Goal: Complete application form: Complete application form

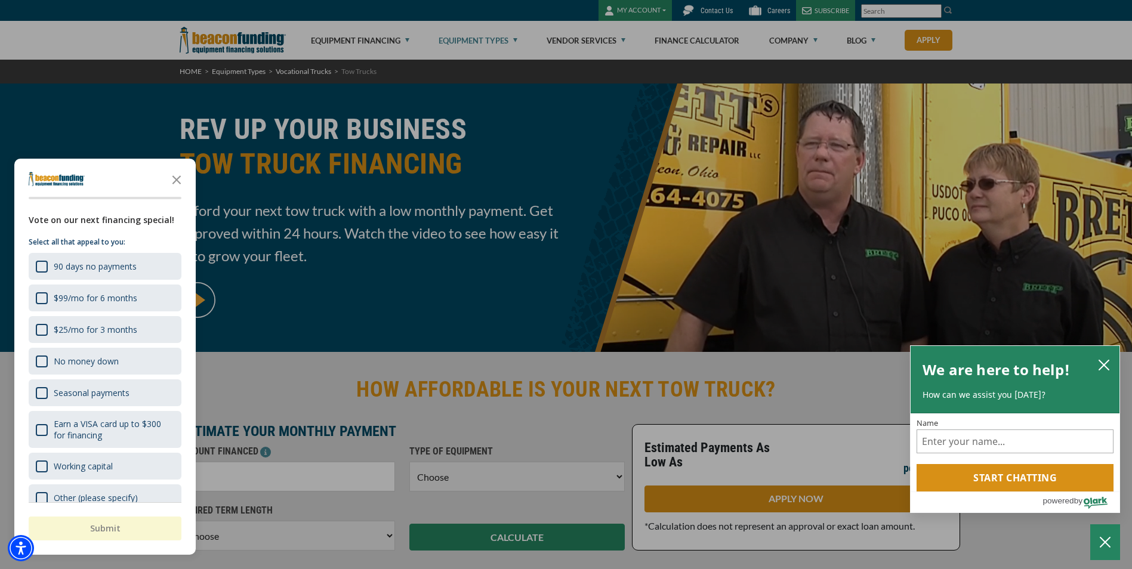
click at [729, 44] on div at bounding box center [566, 284] width 1132 height 569
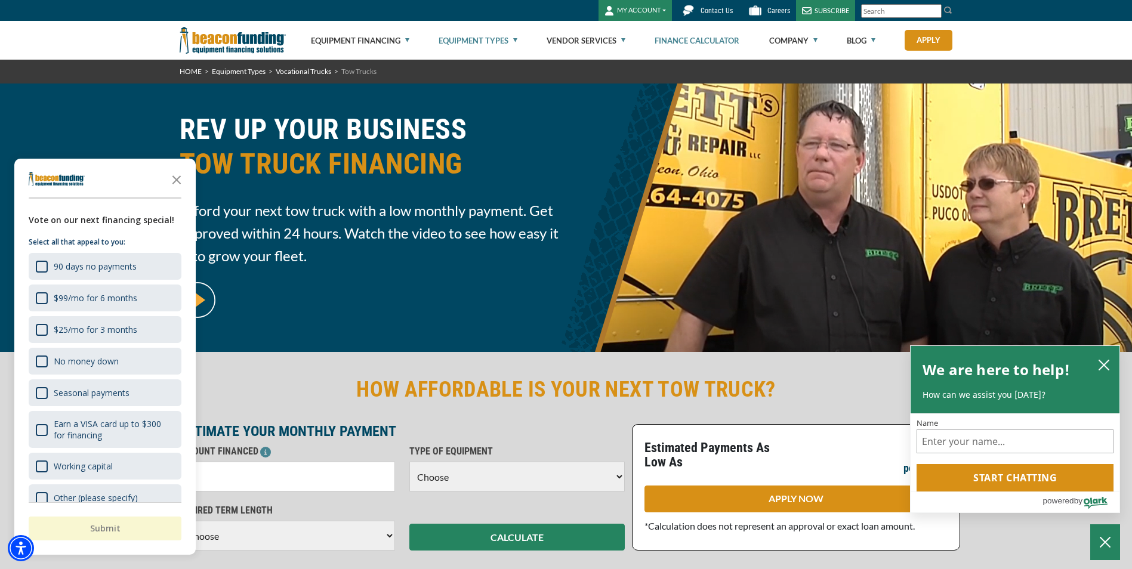
click at [698, 38] on link "Finance Calculator" at bounding box center [696, 40] width 85 height 38
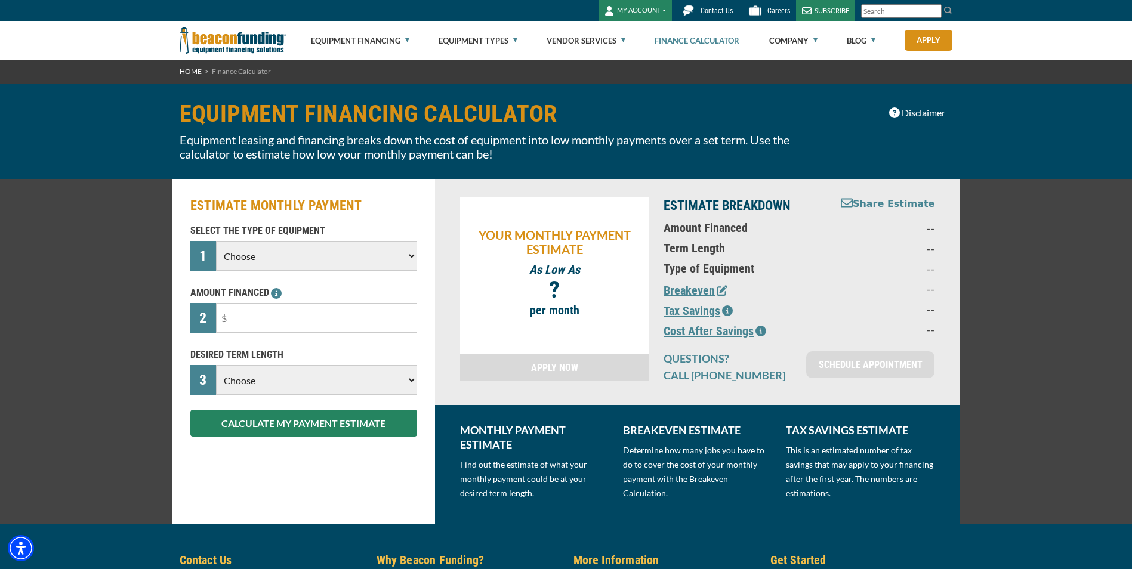
click at [280, 252] on select "Choose Backhoe Boom/Bucket Truck Chipper Commercial Mower Crane DTG/DTF Printin…" at bounding box center [316, 256] width 200 height 30
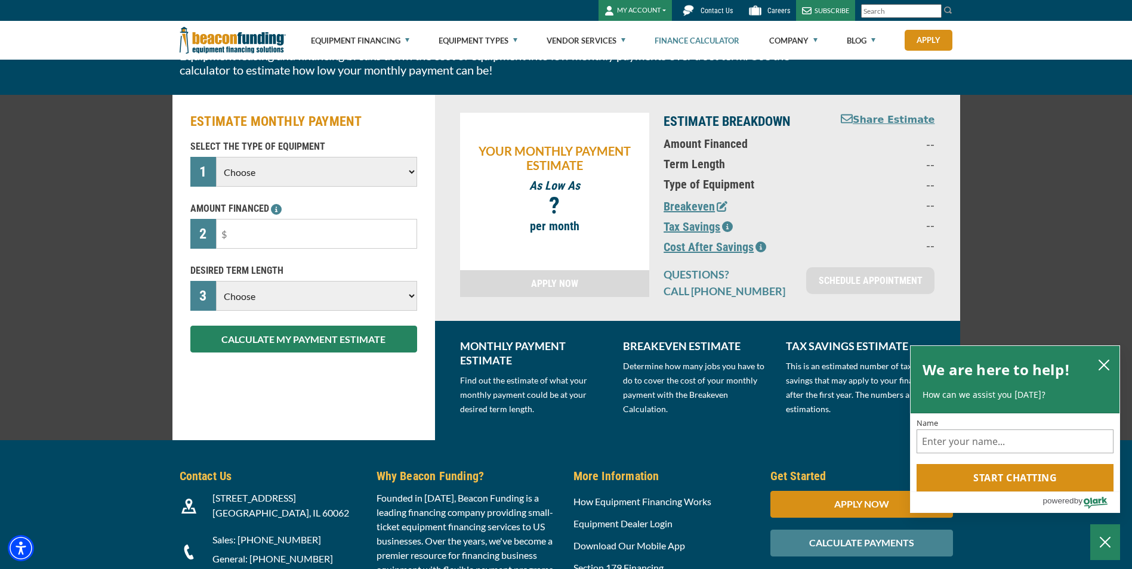
scroll to position [119, 0]
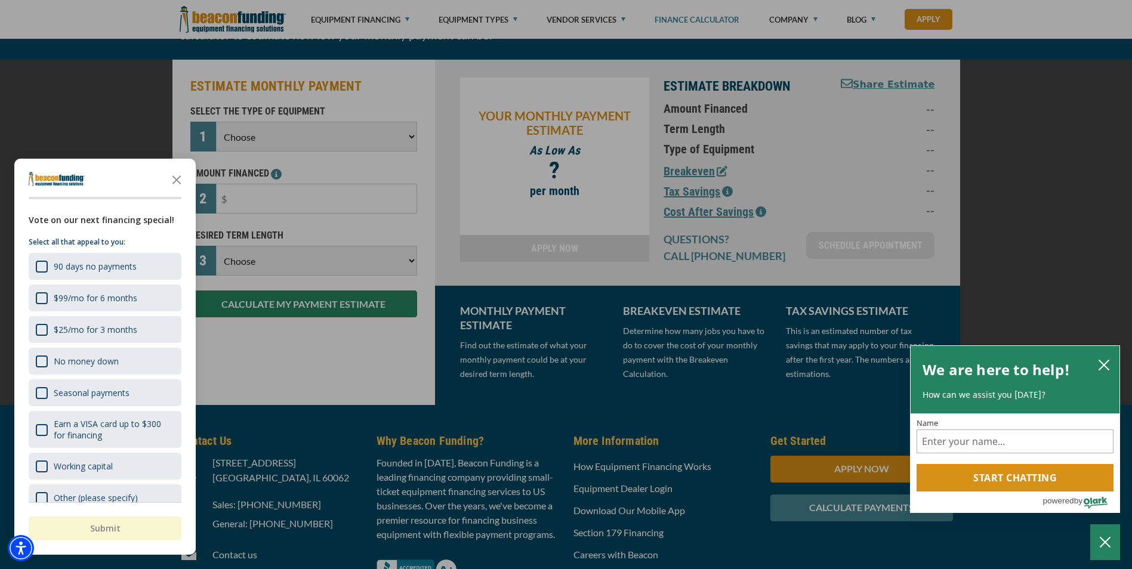
click at [309, 130] on div at bounding box center [566, 284] width 1132 height 569
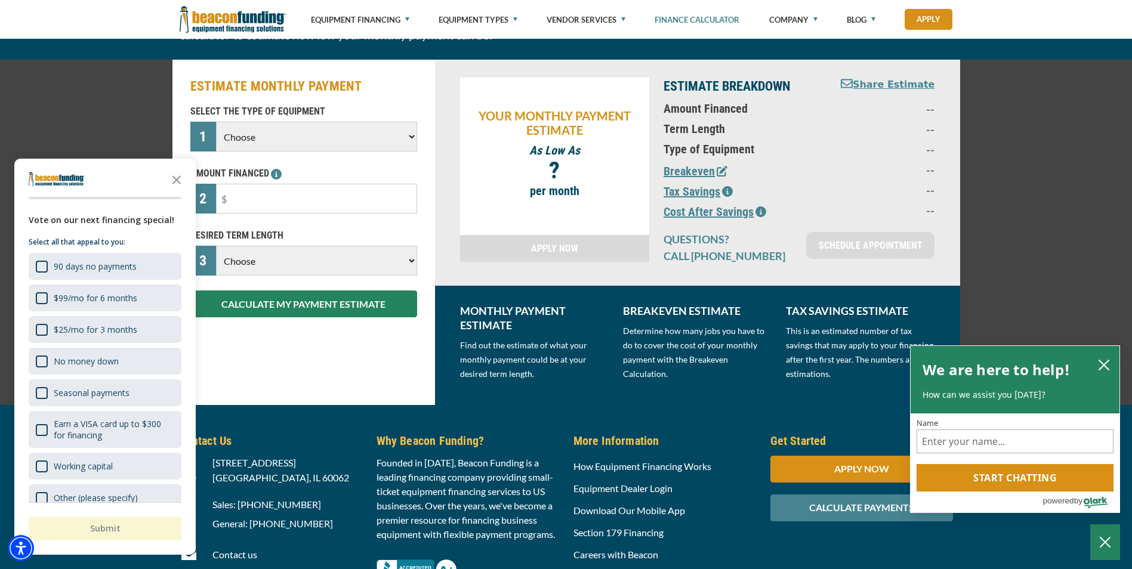
click at [410, 140] on select "Choose Backhoe Boom/Bucket Truck Chipper Commercial Mower Crane DTG/DTF Printin…" at bounding box center [316, 137] width 200 height 30
select select "5"
click at [216, 122] on select "Choose Backhoe Boom/Bucket Truck Chipper Commercial Mower Crane DTG/DTF Printin…" at bounding box center [316, 137] width 200 height 30
click at [251, 200] on input "text" at bounding box center [316, 199] width 200 height 30
type input "$140,000"
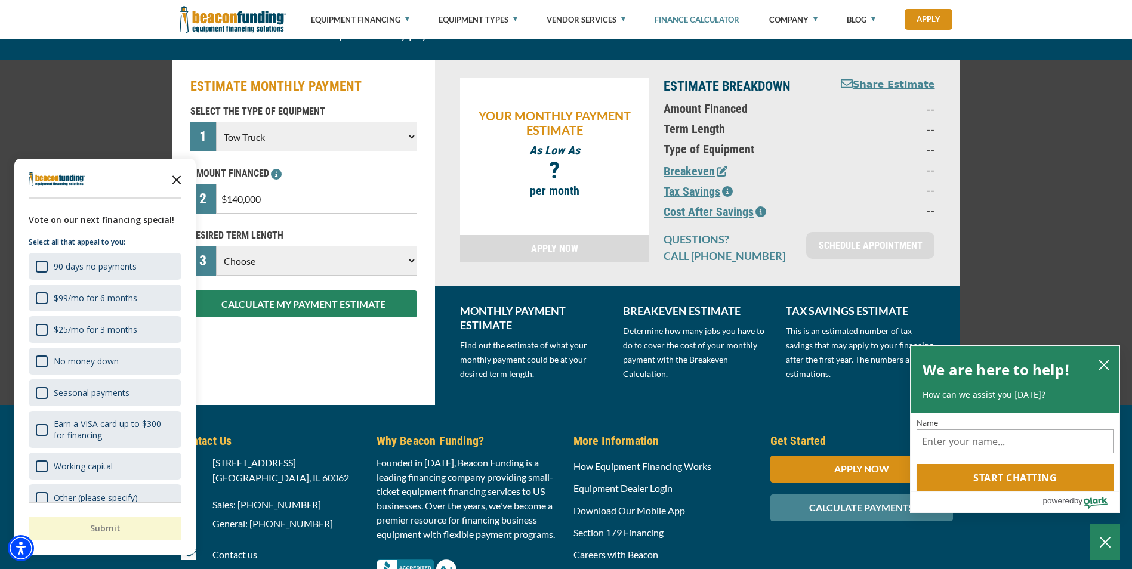
click at [178, 175] on icon "Close the survey" at bounding box center [177, 179] width 24 height 24
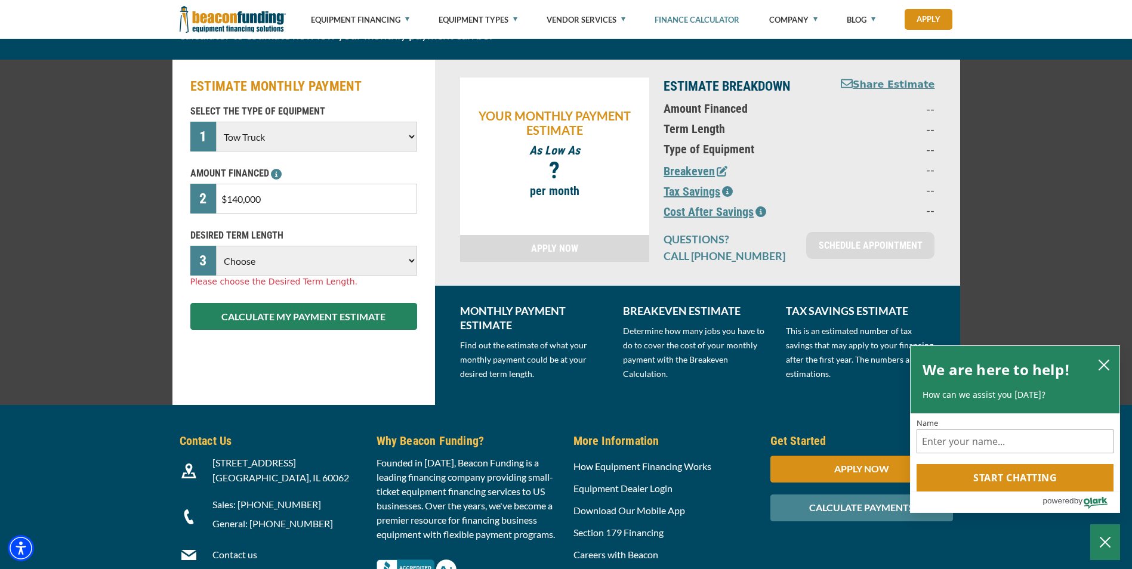
click at [303, 268] on select "Choose 36 Months 48 Months 60 Months 72 Months" at bounding box center [316, 261] width 200 height 30
select select "72"
click at [216, 246] on select "Choose 36 Months 48 Months 60 Months 72 Months" at bounding box center [316, 261] width 200 height 30
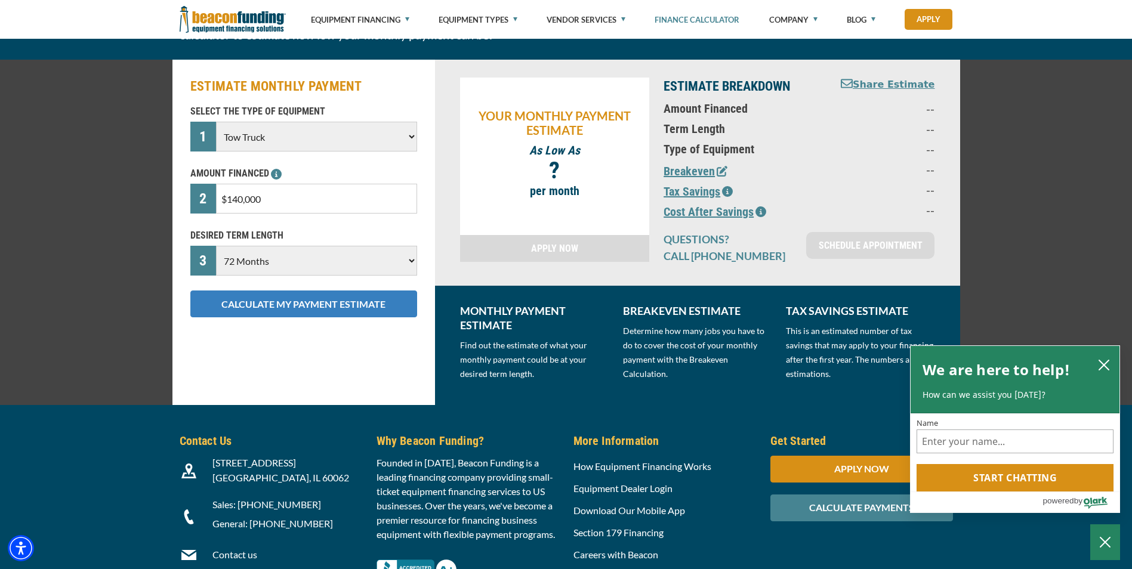
click at [341, 313] on button "CALCULATE MY PAYMENT ESTIMATE" at bounding box center [303, 304] width 227 height 27
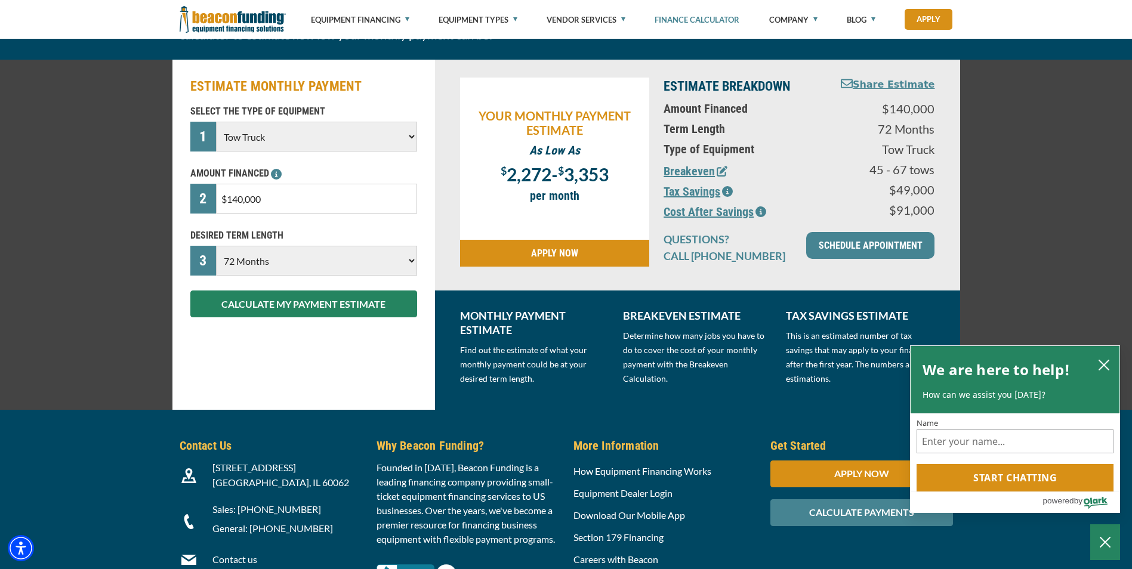
click at [674, 175] on button "Breakeven" at bounding box center [695, 171] width 64 height 18
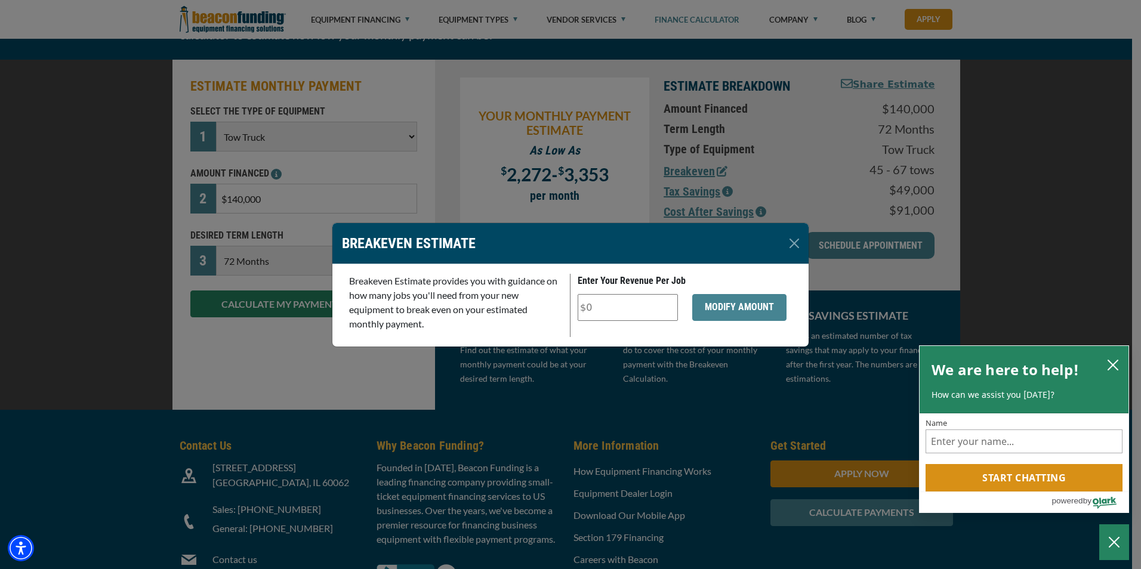
drag, startPoint x: 630, startPoint y: 308, endPoint x: 528, endPoint y: 305, distance: 102.1
click at [528, 305] on div "Breakeven Estimate provides you with guidance on how many jobs you'll need from…" at bounding box center [570, 305] width 457 height 63
type input "$425"
click at [768, 319] on button "MODIFY AMOUNT" at bounding box center [739, 307] width 94 height 27
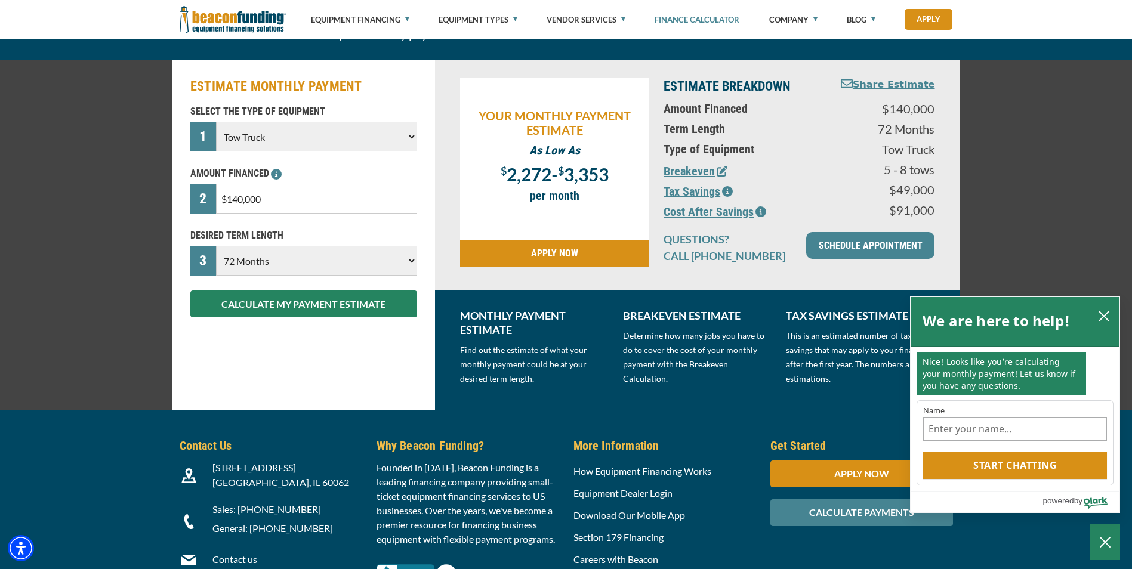
click at [1098, 316] on icon "close chatbox" at bounding box center [1104, 316] width 12 height 12
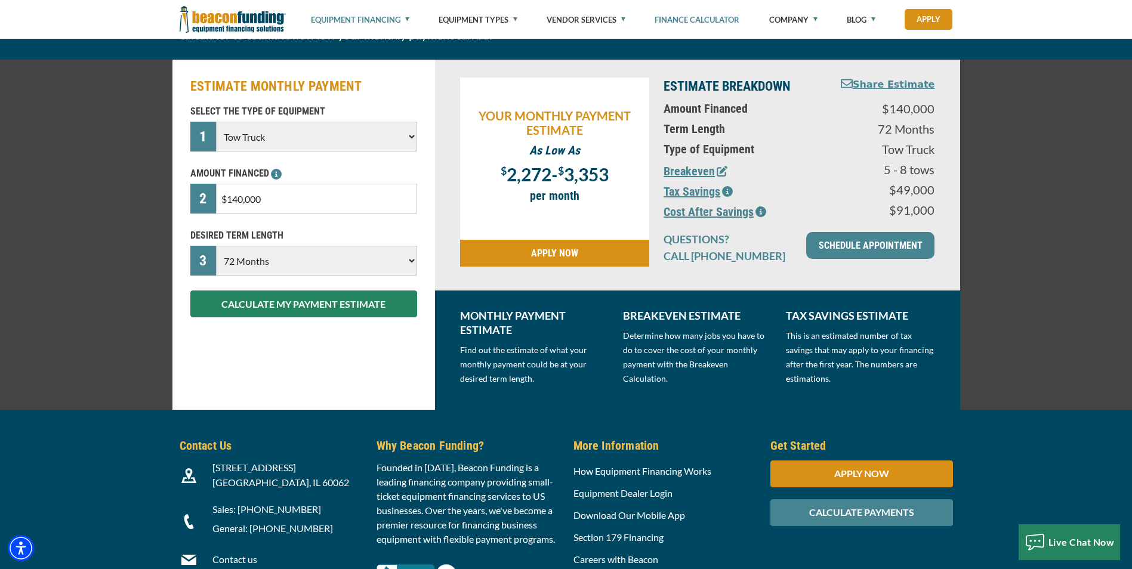
drag, startPoint x: 1098, startPoint y: 316, endPoint x: 399, endPoint y: 23, distance: 758.6
click at [399, 23] on link "Equipment Financing" at bounding box center [360, 19] width 98 height 39
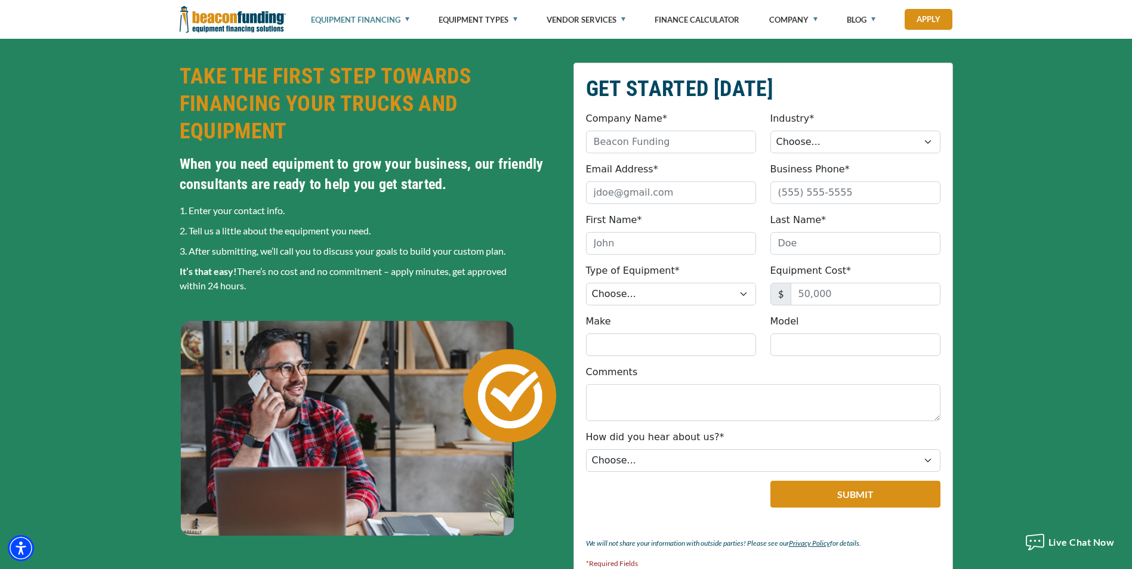
scroll to position [239, 0]
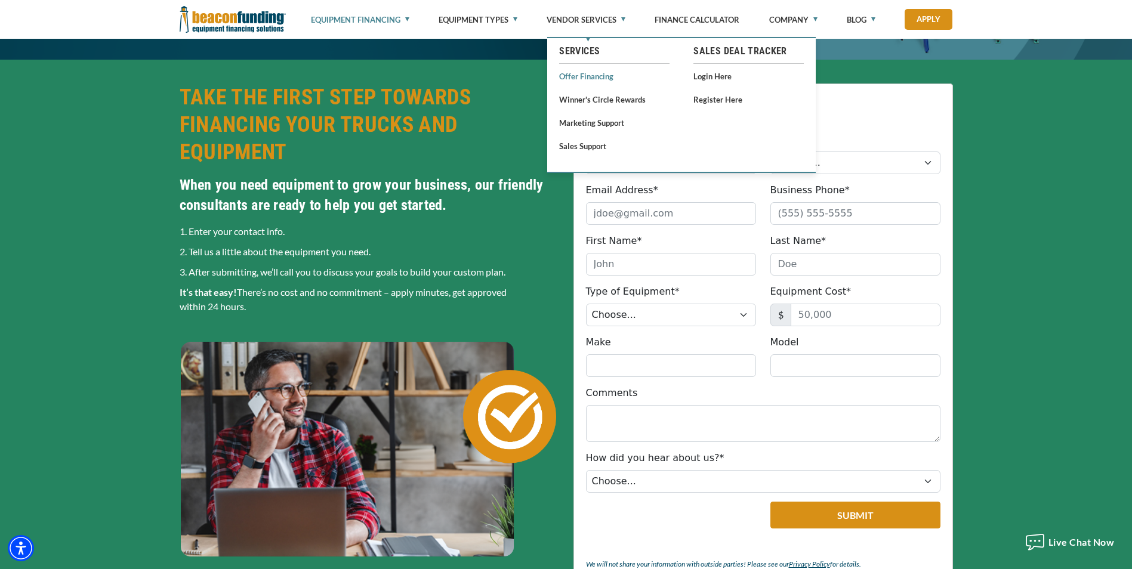
click at [586, 73] on link "Offer Financing" at bounding box center [614, 76] width 110 height 15
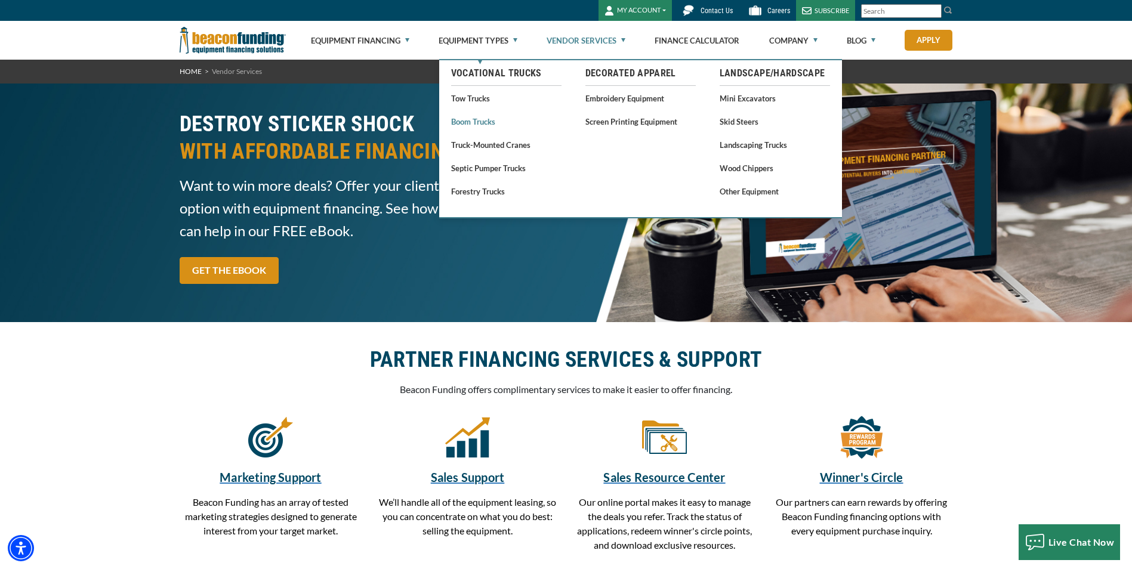
click at [471, 122] on link "Boom Trucks" at bounding box center [506, 121] width 110 height 15
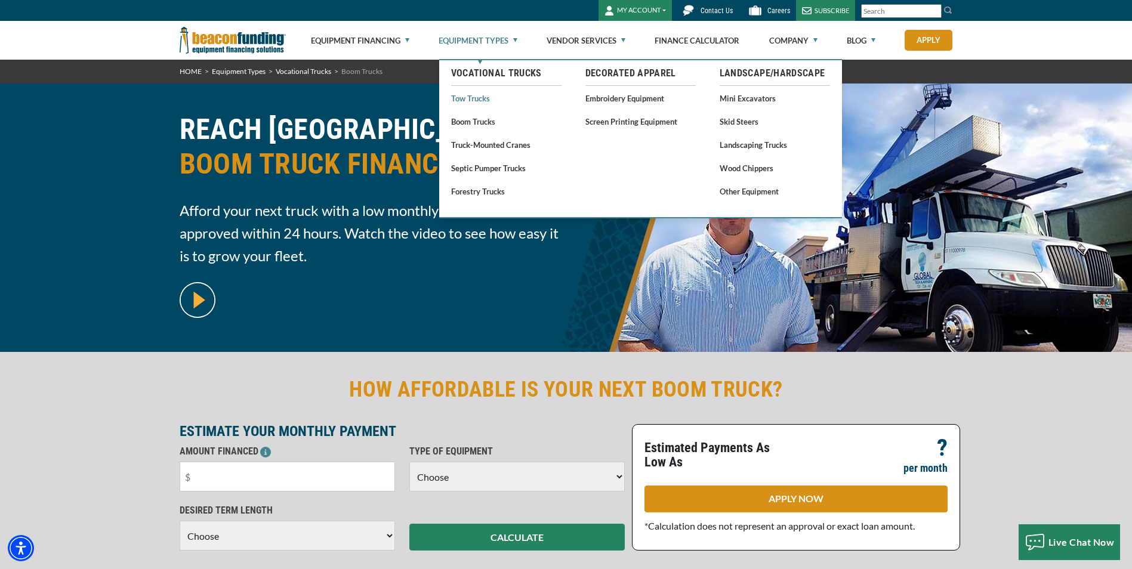
click at [476, 97] on link "Tow Trucks" at bounding box center [506, 98] width 110 height 15
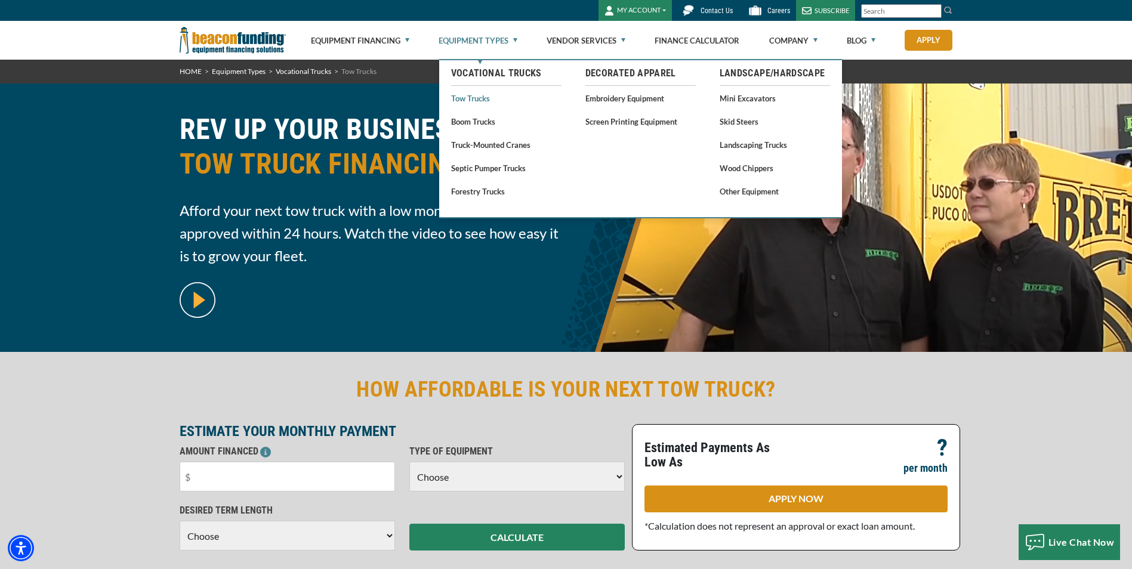
click at [479, 101] on link "Tow Trucks" at bounding box center [506, 98] width 110 height 15
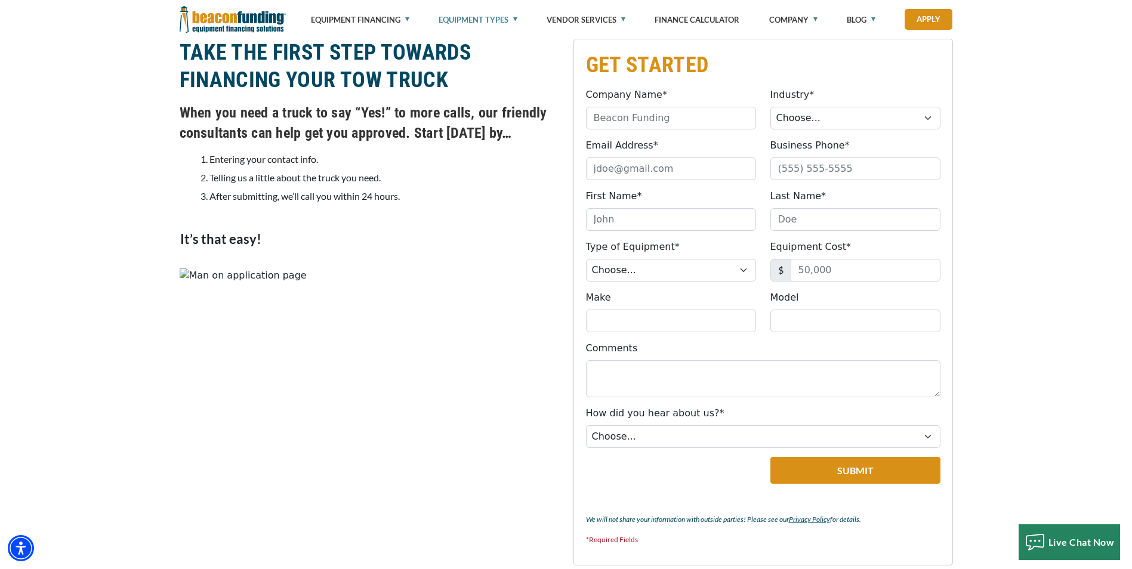
scroll to position [1014, 0]
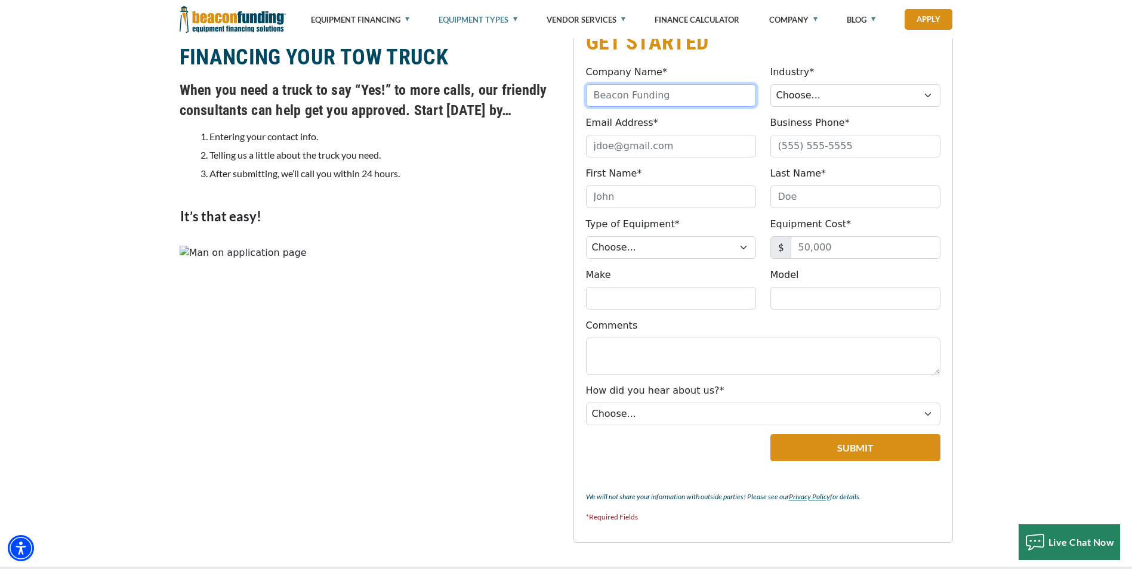
click at [631, 95] on input "Company Name*" at bounding box center [671, 95] width 170 height 23
type input "Statewide Environmental Service"
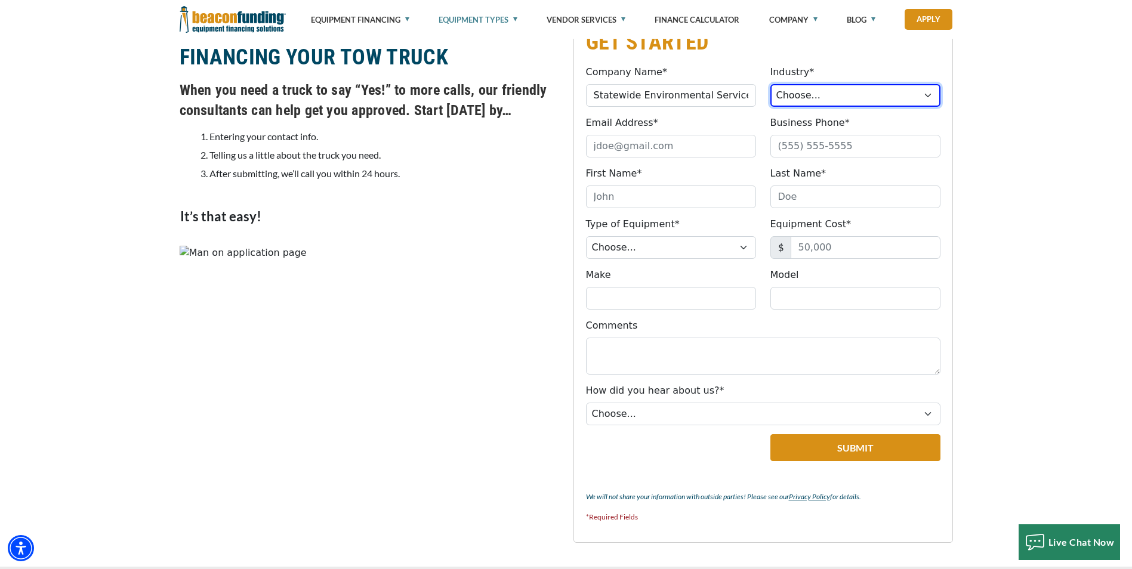
click at [896, 95] on select "Choose... Towing Landscape/Hardscape Decorated Apparel Septic Light Constructio…" at bounding box center [855, 95] width 170 height 23
select select "1"
click at [770, 84] on select "Choose... Towing Landscape/Hardscape Decorated Apparel Septic Light Constructio…" at bounding box center [855, 95] width 170 height 23
click at [668, 143] on input "Email Address*" at bounding box center [671, 146] width 170 height 23
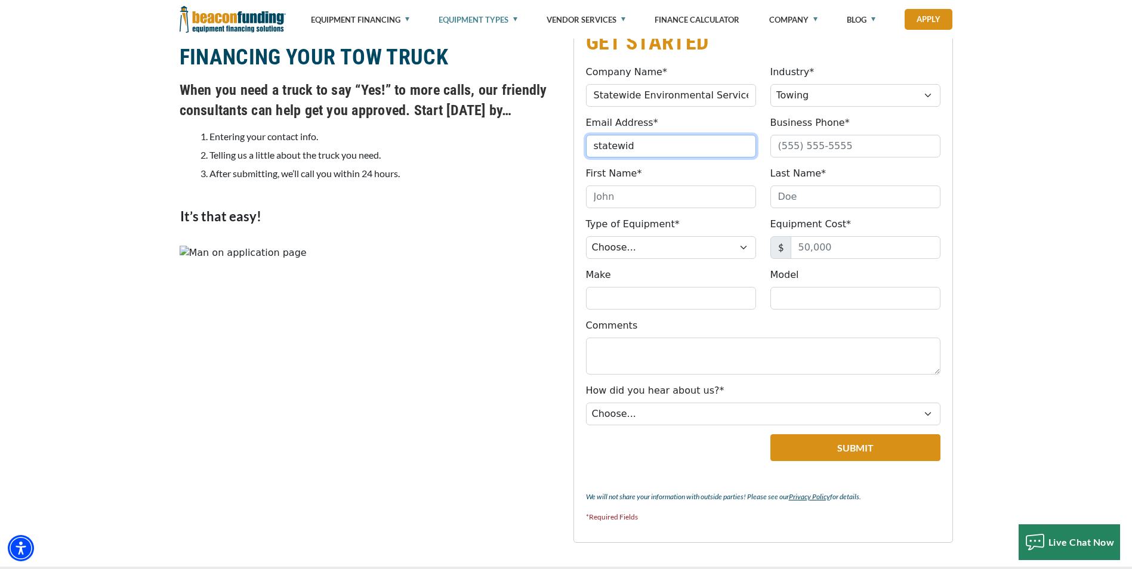
type input "statewide2009@charter.net"
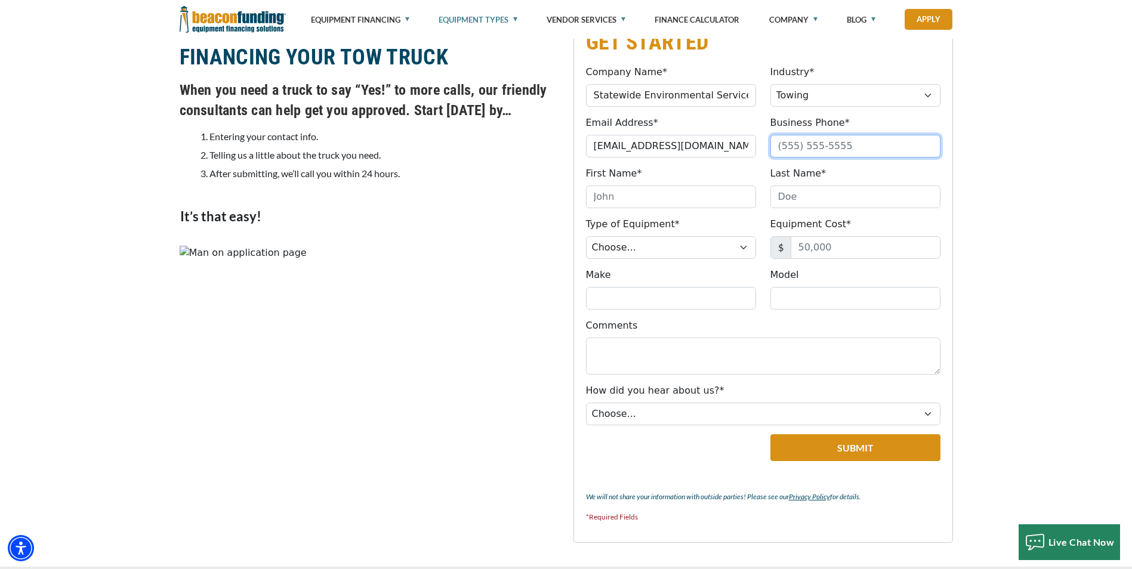
type input "2313477090"
type input "Andrew"
type input "Hall"
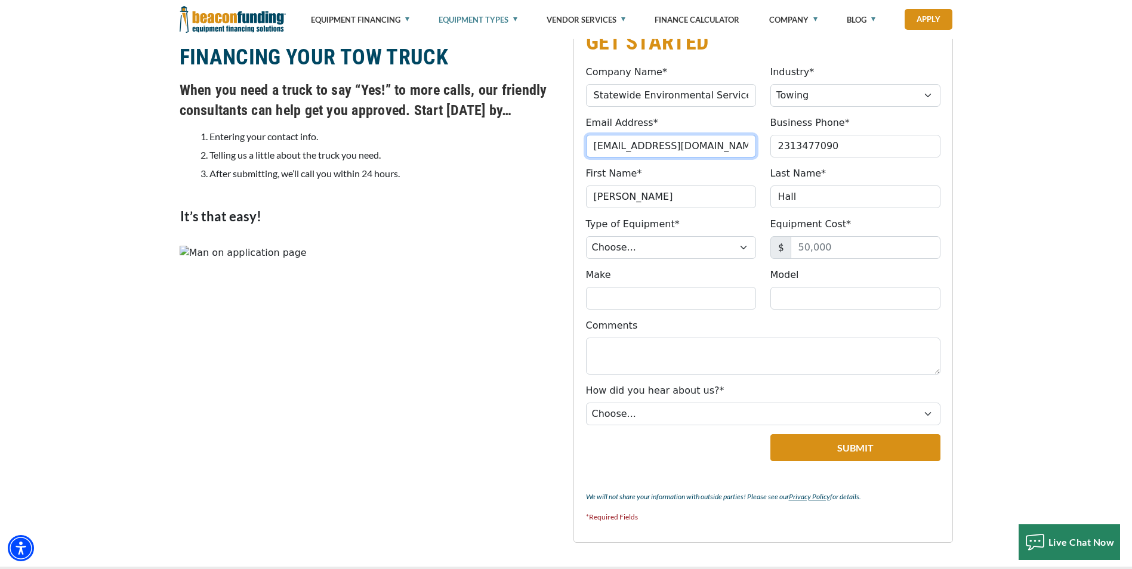
type input "(231) 347-7090"
type input "statewide2009@charter.net"
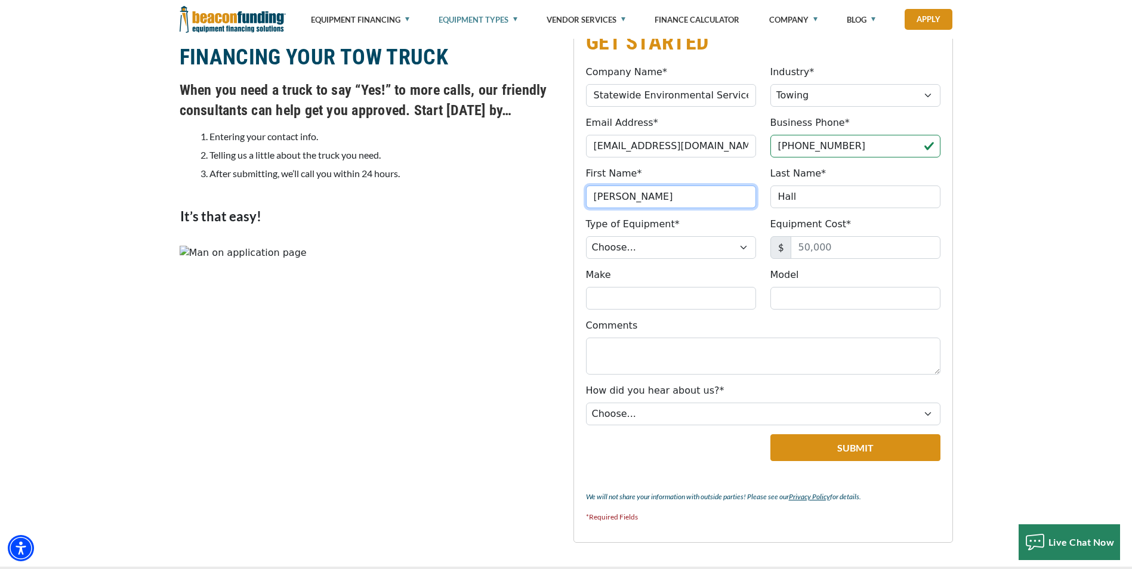
click at [599, 189] on input "Andrew" at bounding box center [671, 197] width 170 height 23
click at [685, 197] on input "Andrew" at bounding box center [671, 197] width 170 height 23
type input "Andrew"
click at [848, 193] on input "Hall" at bounding box center [855, 197] width 170 height 23
type input "Hall"
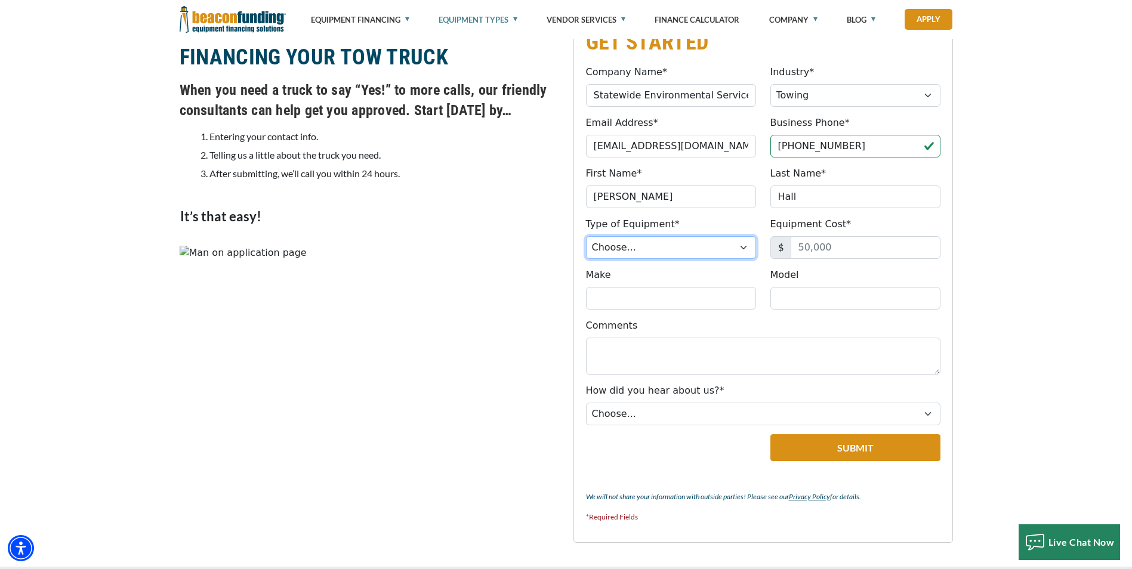
click at [661, 245] on select "Choose... Backhoe Boom/Bucket Truck Chipper Commercial Mower Crane DTG/DTF Prin…" at bounding box center [671, 247] width 170 height 23
click at [586, 236] on select "Choose... Backhoe Boom/Bucket Truck Chipper Commercial Mower Crane DTG/DTF Prin…" at bounding box center [671, 247] width 170 height 23
click at [745, 241] on select "Choose... Backhoe Boom/Bucket Truck Chipper Commercial Mower Crane DTG/DTF Prin…" at bounding box center [671, 247] width 170 height 23
select select "5"
click at [586, 236] on select "Choose... Backhoe Boom/Bucket Truck Chipper Commercial Mower Crane DTG/DTF Prin…" at bounding box center [671, 247] width 170 height 23
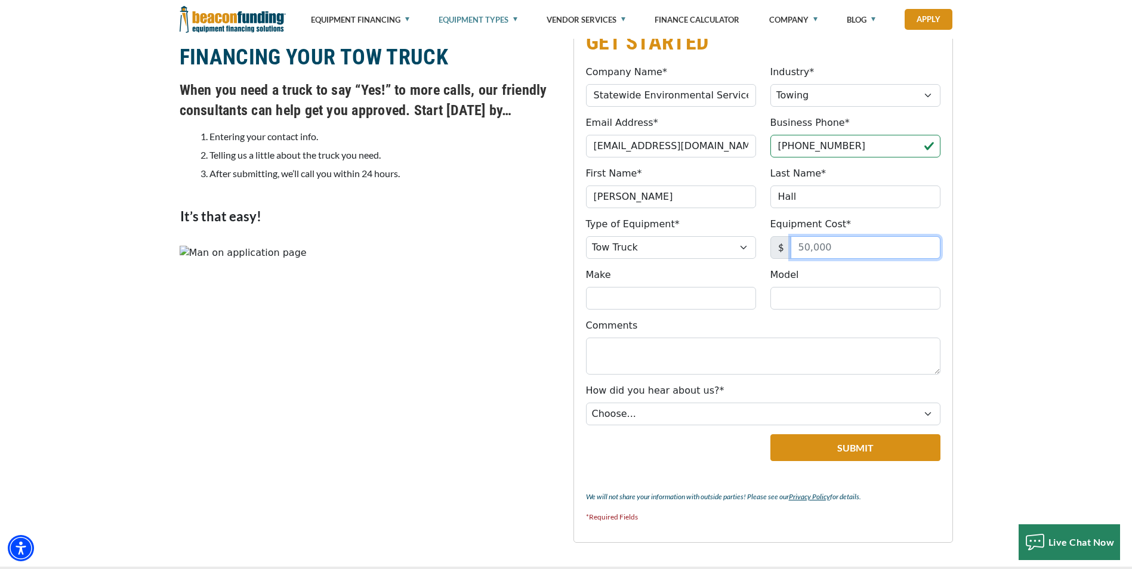
click at [861, 241] on input "Equipment Cost*" at bounding box center [865, 247] width 150 height 23
type input "140,000"
click at [620, 304] on input "Make" at bounding box center [671, 298] width 170 height 23
type input "1990"
click at [816, 304] on input "Model" at bounding box center [855, 298] width 170 height 23
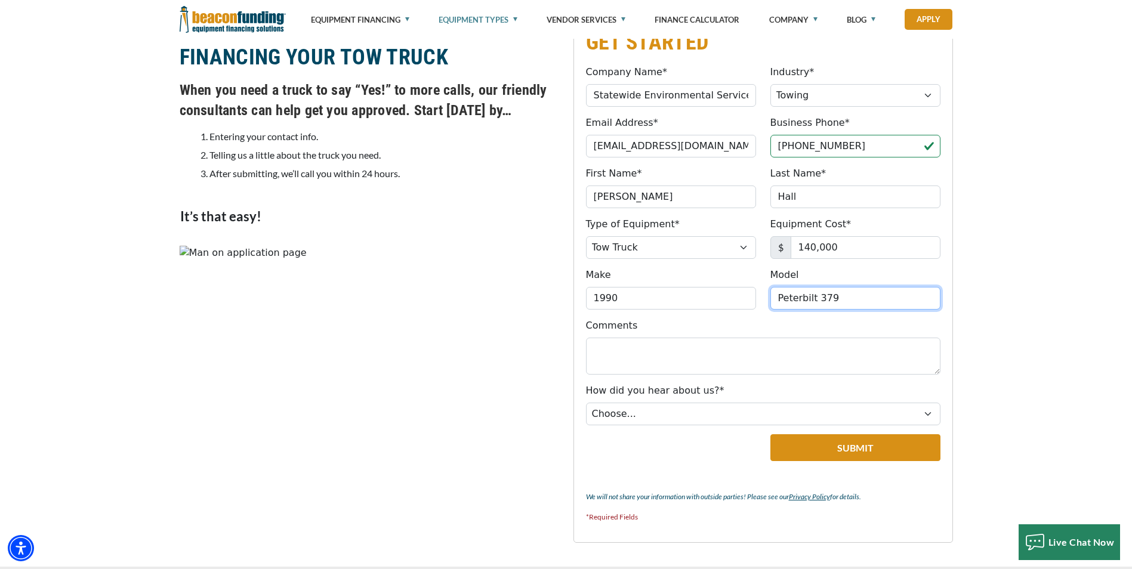
type input "Peterbilt 379"
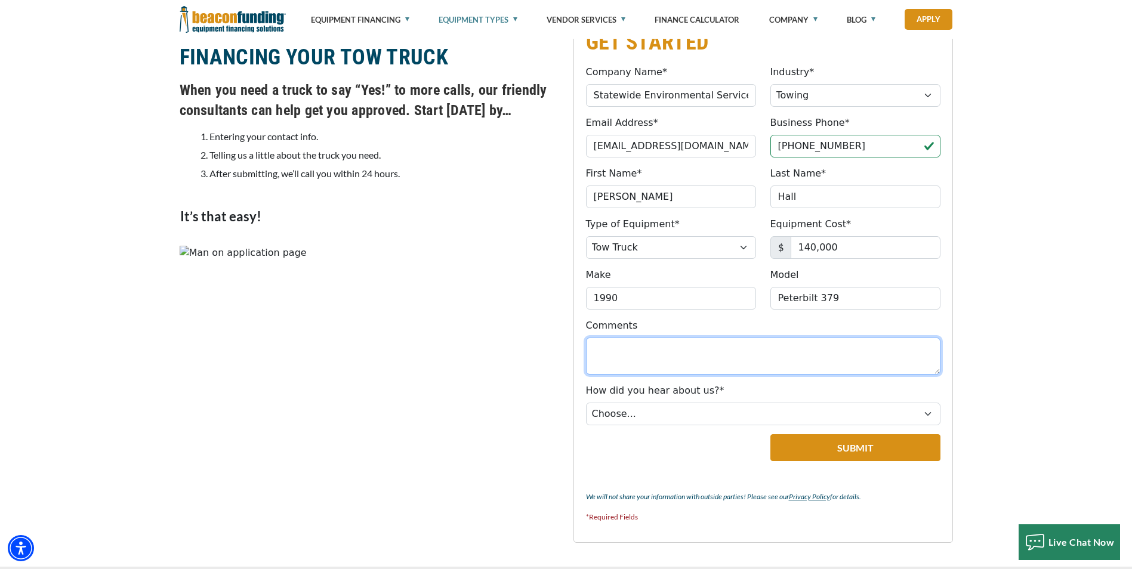
click at [651, 350] on textarea "Comments" at bounding box center [763, 356] width 354 height 37
type textarea "9055 50 Ton Heavy Duty Wrecker we are looking to purchase."
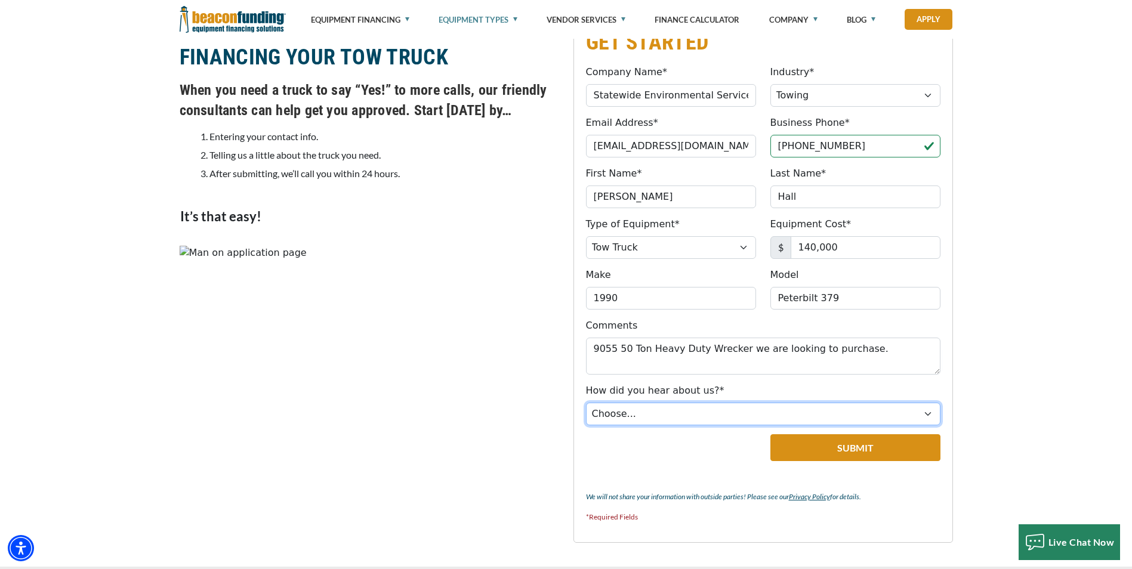
click at [736, 405] on select "Choose... Internet Search Vendor Referral Word of Mouth Client Referral Email E…" at bounding box center [763, 414] width 354 height 23
select select "279640001"
click at [586, 403] on select "Choose... Internet Search Vendor Referral Word of Mouth Client Referral Email E…" at bounding box center [763, 414] width 354 height 23
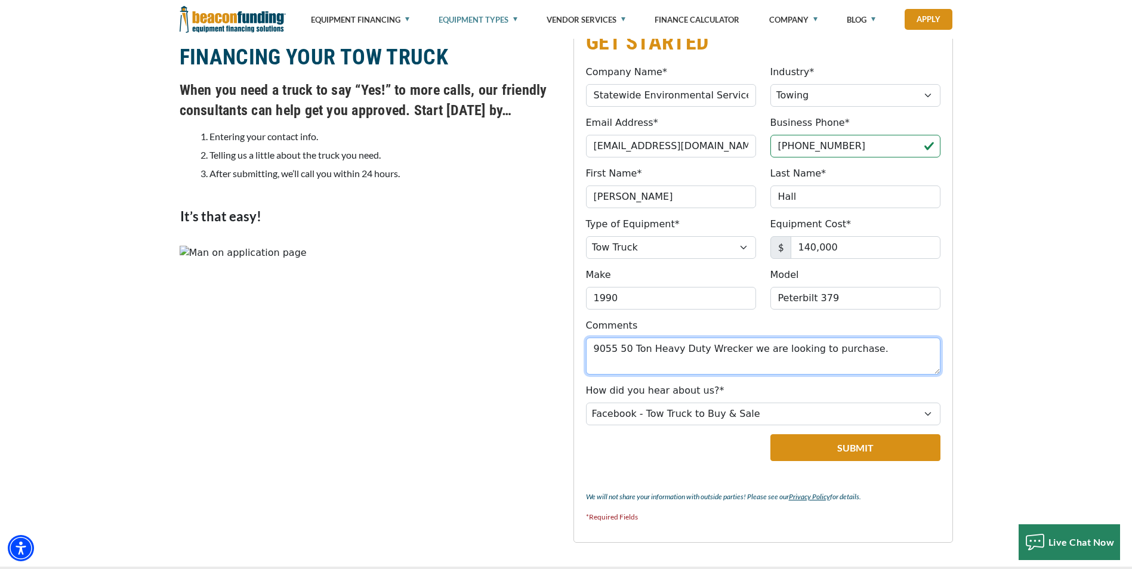
click at [594, 347] on textarea "9055 50 Ton Heavy Duty Wrecker we are looking to purchase." at bounding box center [763, 356] width 354 height 37
click at [641, 364] on textarea "1990 Peterbilt 379 Century 9055 50 Ton Heavy Duty Wrecker we are looking to pur…" at bounding box center [763, 356] width 354 height 37
type textarea "1990 Peterbilt 379 Century 9055 50 Ton Heavy Duty Wrecker we are looking to pur…"
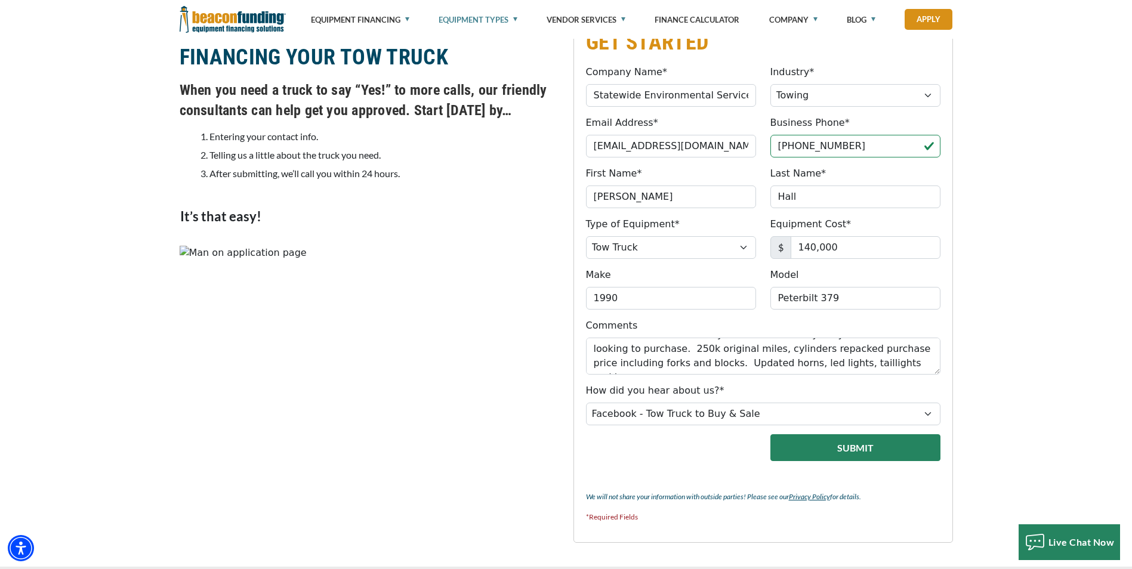
click at [894, 447] on button "Submit" at bounding box center [855, 447] width 170 height 27
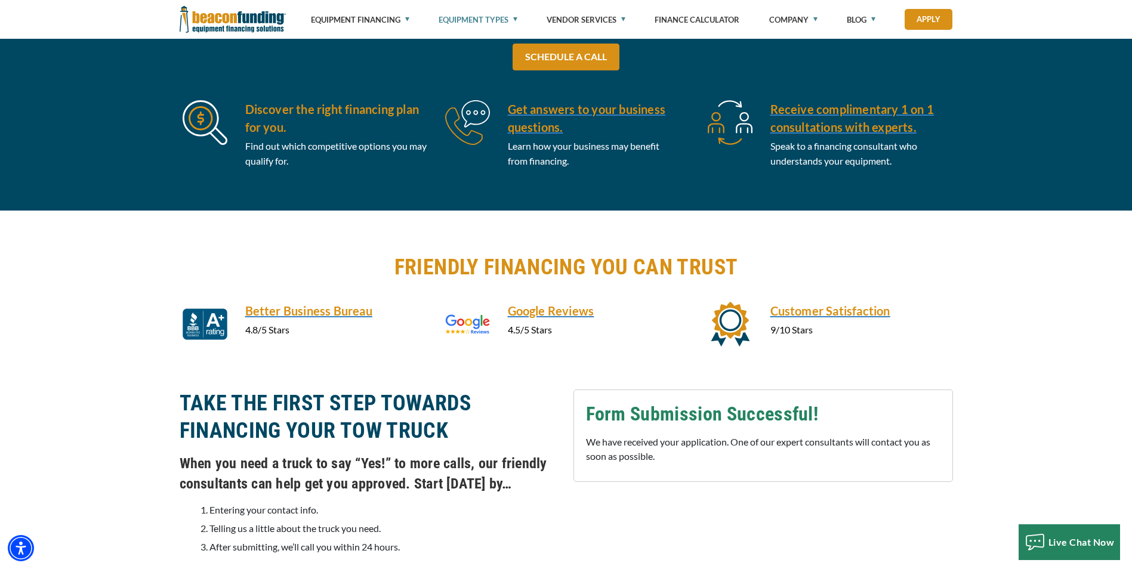
scroll to position [623, 0]
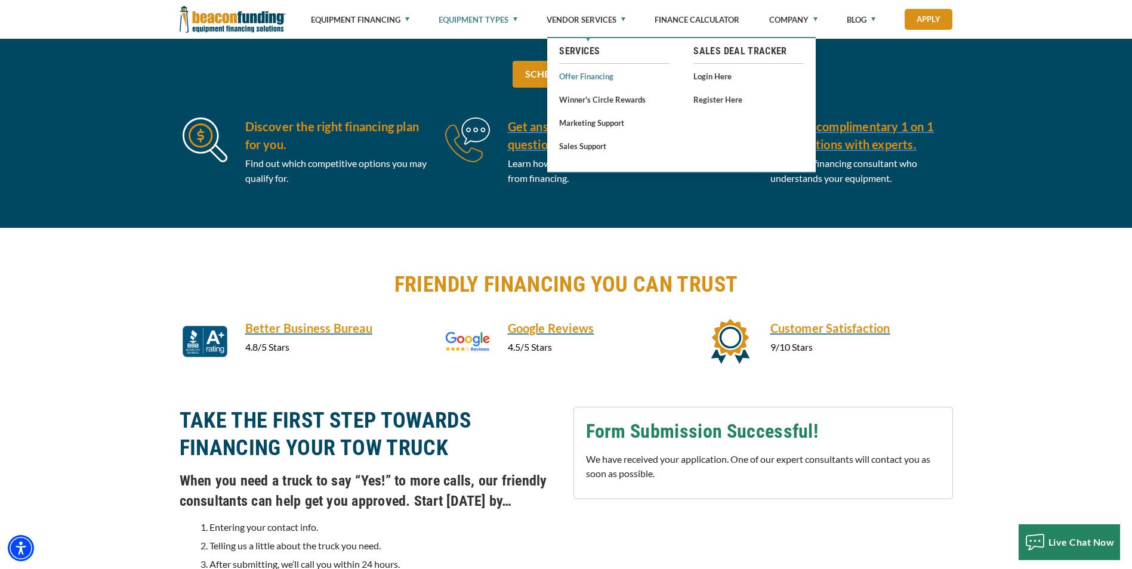
click at [589, 78] on link "Offer Financing" at bounding box center [614, 76] width 110 height 15
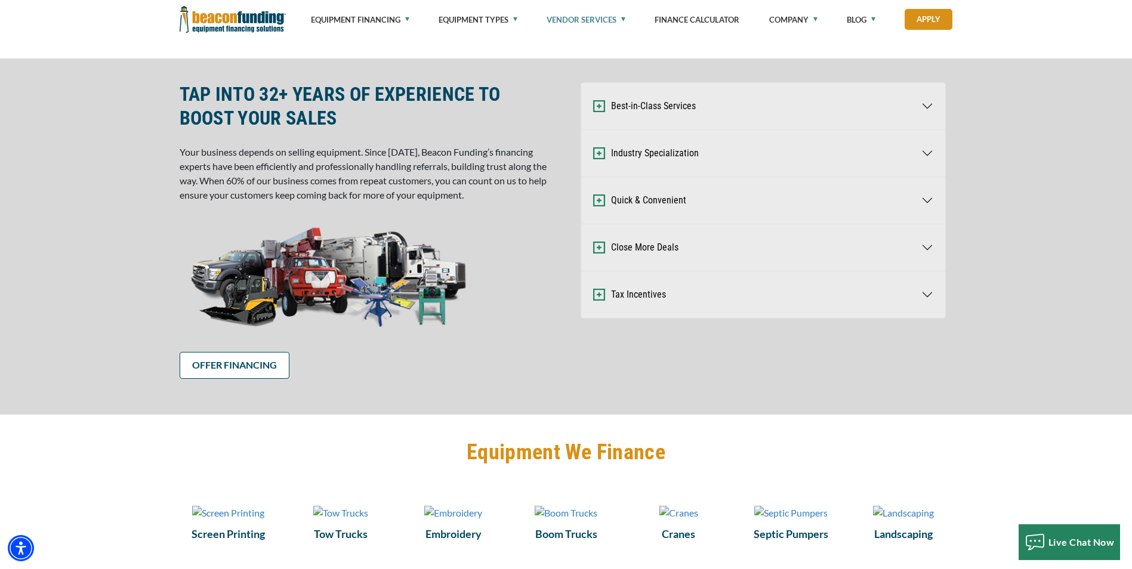
scroll to position [537, 0]
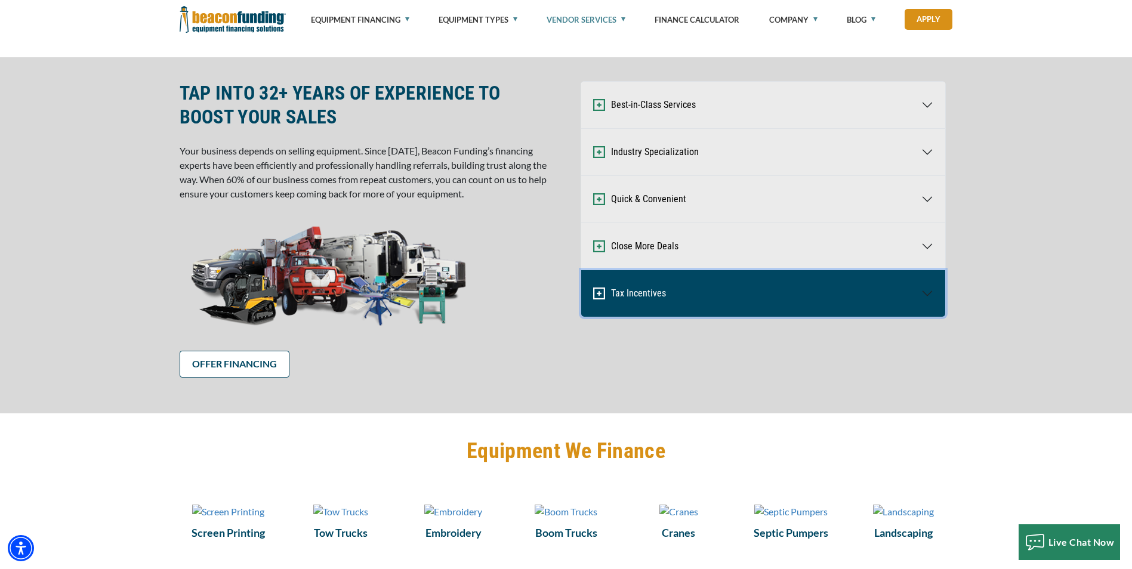
click at [765, 291] on button "Tax Incentives" at bounding box center [763, 293] width 364 height 47
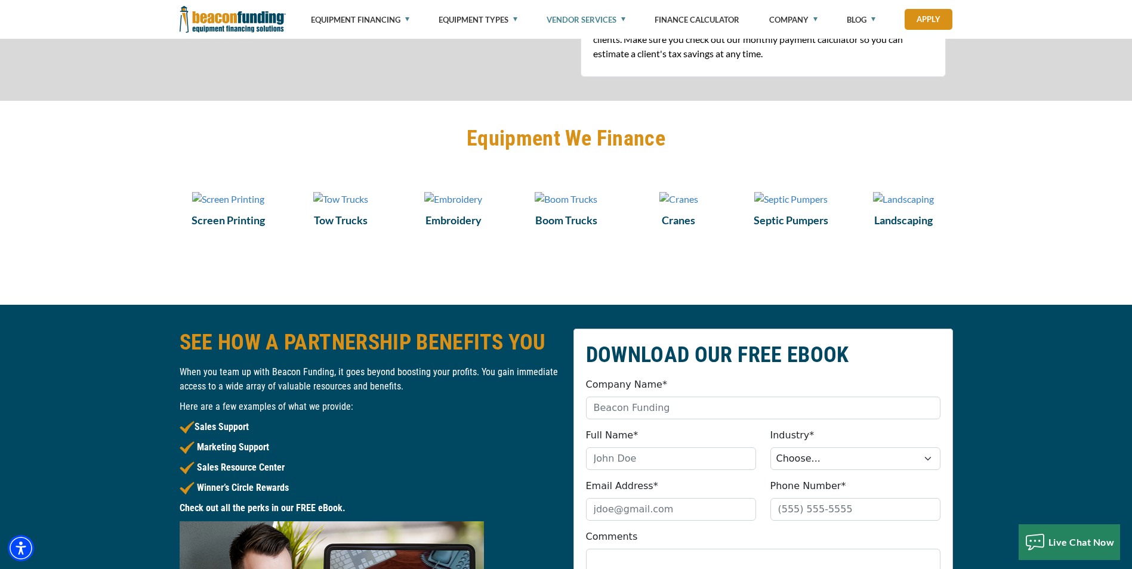
scroll to position [895, 0]
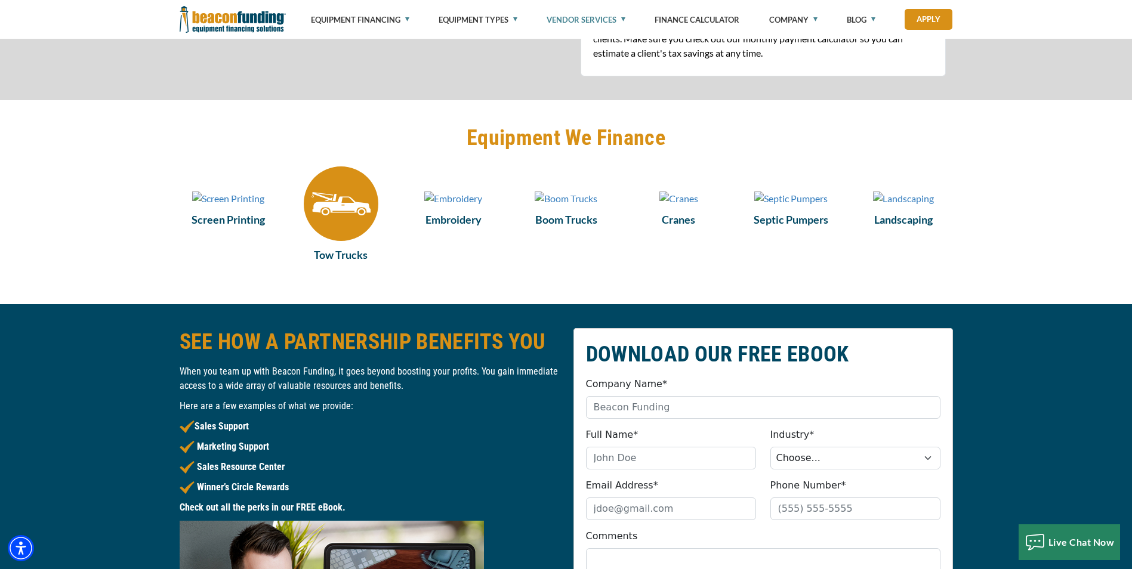
click at [325, 196] on img at bounding box center [341, 203] width 75 height 75
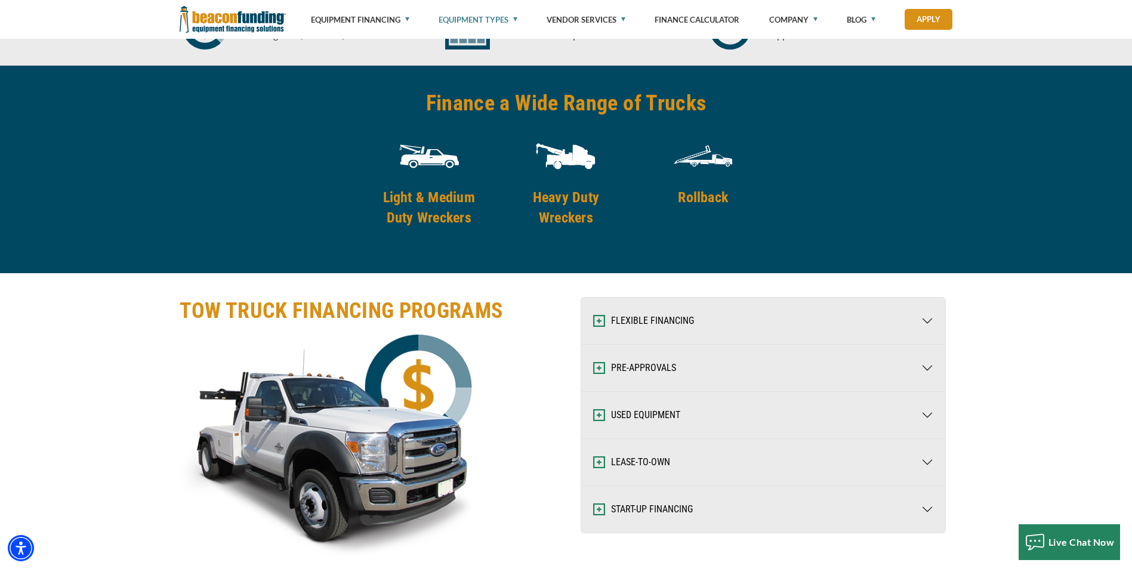
scroll to position [1790, 0]
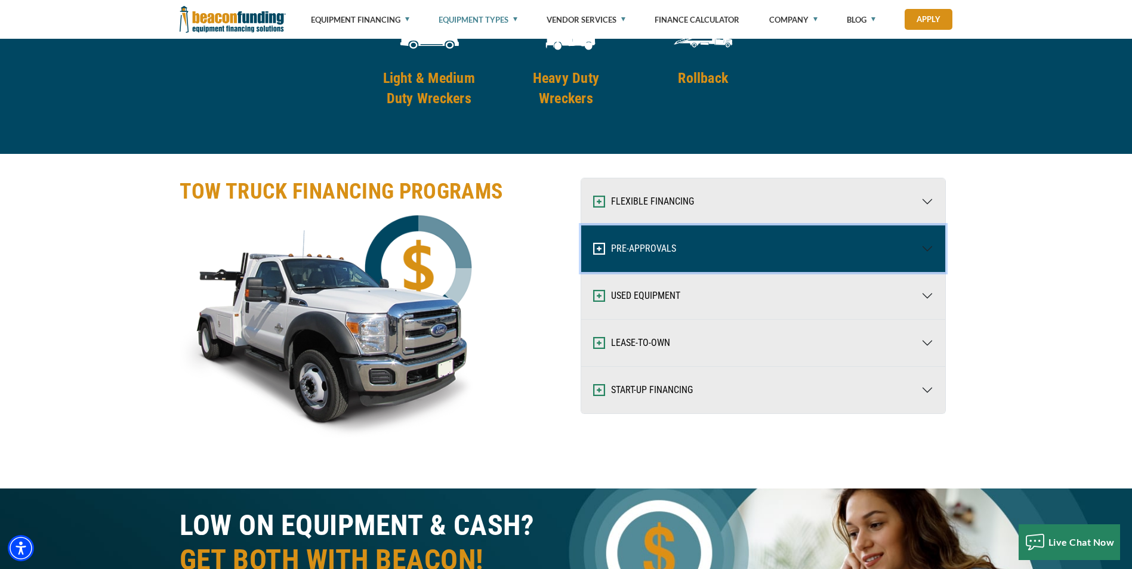
click at [737, 251] on button "PRE-APPROVALS" at bounding box center [763, 249] width 364 height 47
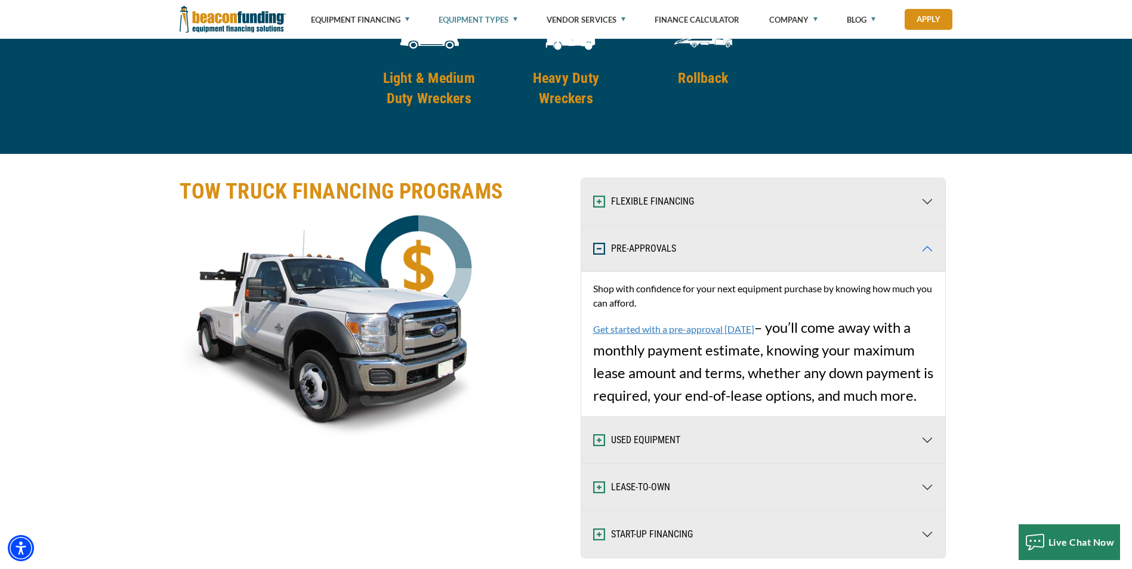
click at [701, 333] on link "Get started with a pre-approval today" at bounding box center [673, 328] width 161 height 11
